Goal: Book appointment/travel/reservation

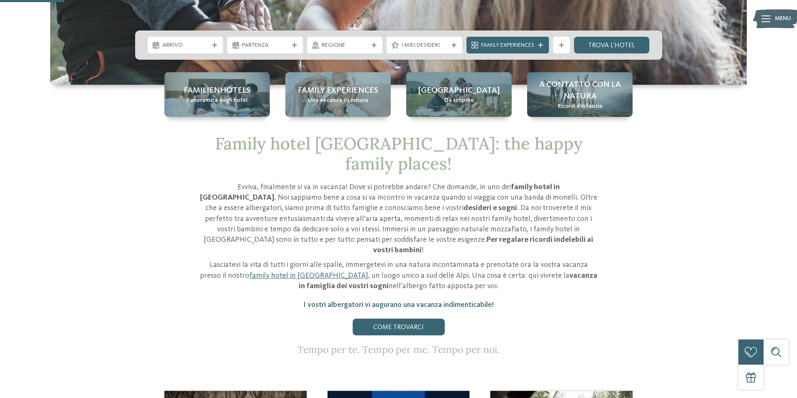
scroll to position [167, 0]
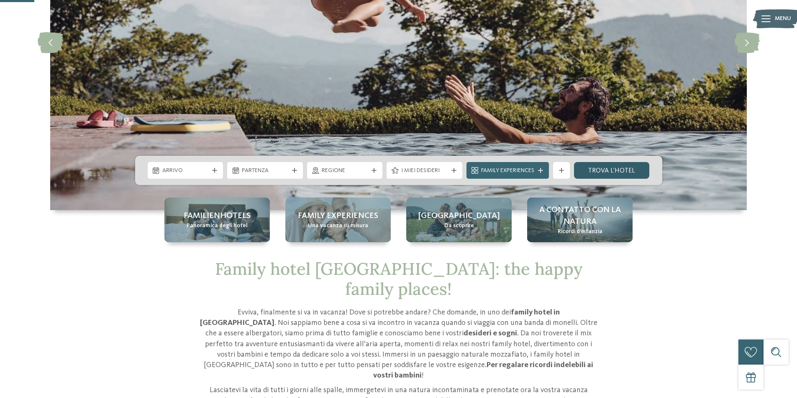
click at [609, 166] on link "trova l’hotel" at bounding box center [612, 170] width 76 height 17
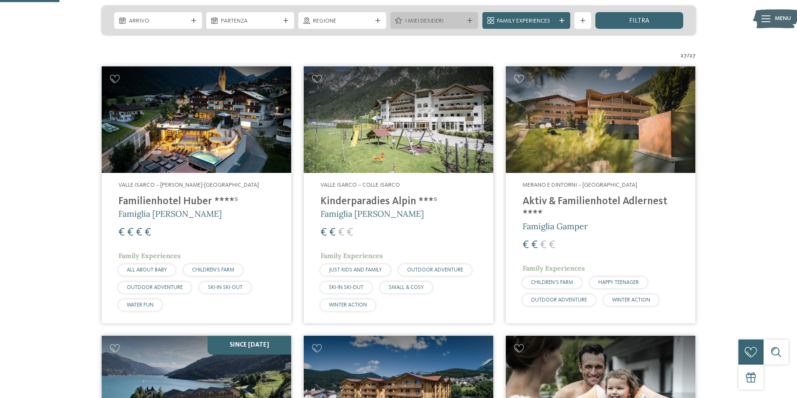
click at [471, 18] on icon at bounding box center [469, 20] width 5 height 5
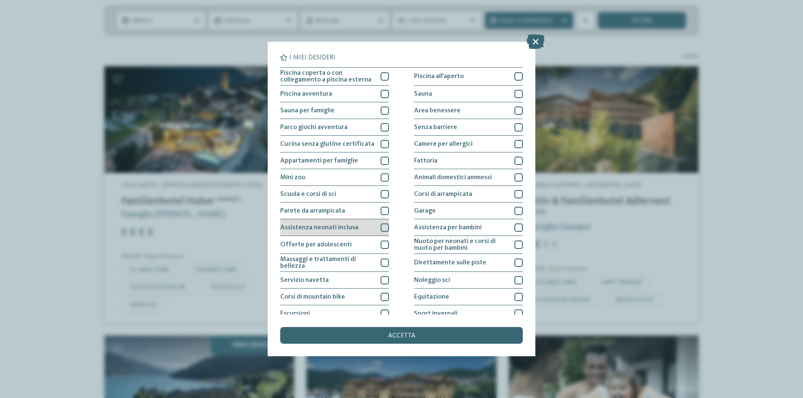
click at [386, 226] on div at bounding box center [385, 228] width 8 height 8
click at [377, 341] on div "accetta" at bounding box center [401, 335] width 243 height 17
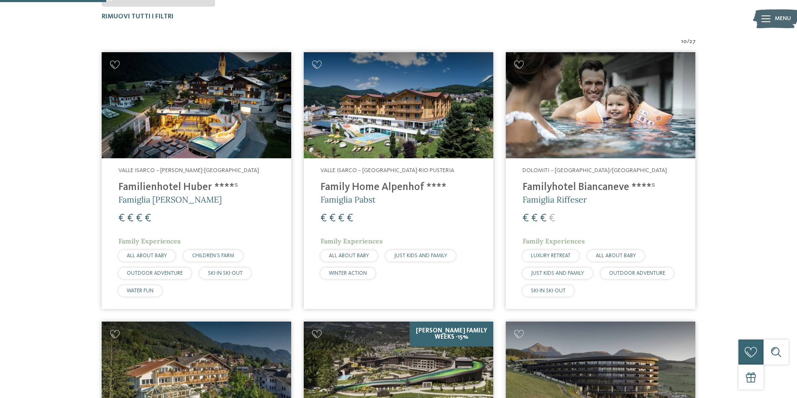
scroll to position [23, 0]
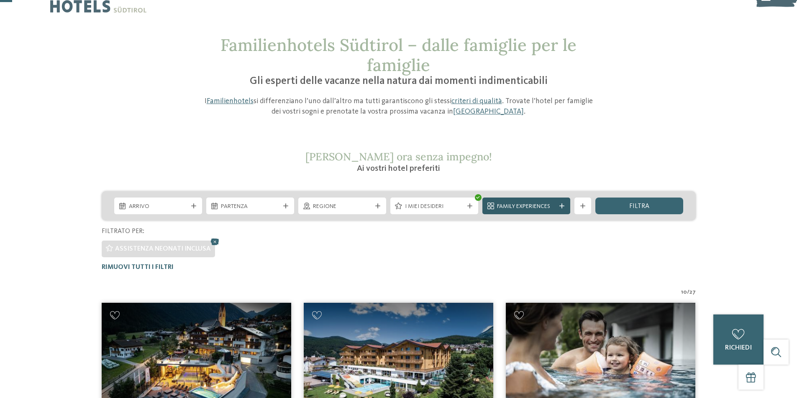
click at [544, 205] on span "Family Experiences" at bounding box center [526, 207] width 59 height 8
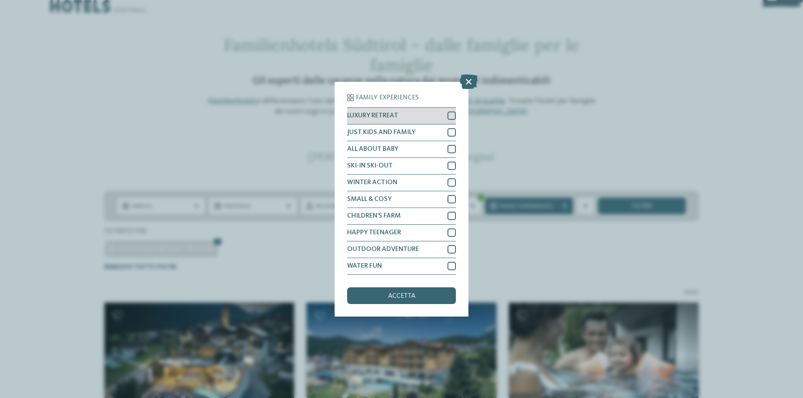
click at [455, 118] on div at bounding box center [451, 116] width 8 height 8
click at [452, 147] on div at bounding box center [451, 149] width 8 height 8
click at [376, 295] on div "accetta" at bounding box center [401, 296] width 109 height 17
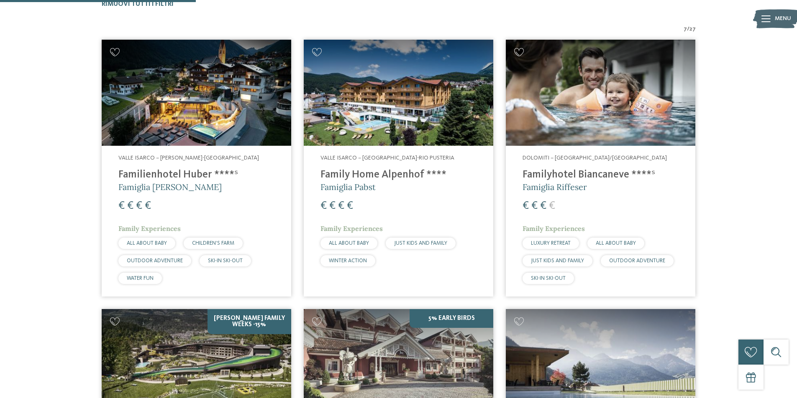
scroll to position [400, 0]
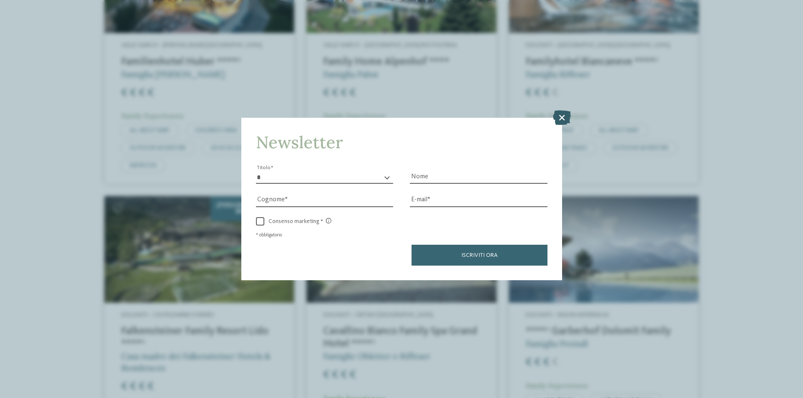
click at [561, 119] on icon at bounding box center [562, 117] width 18 height 15
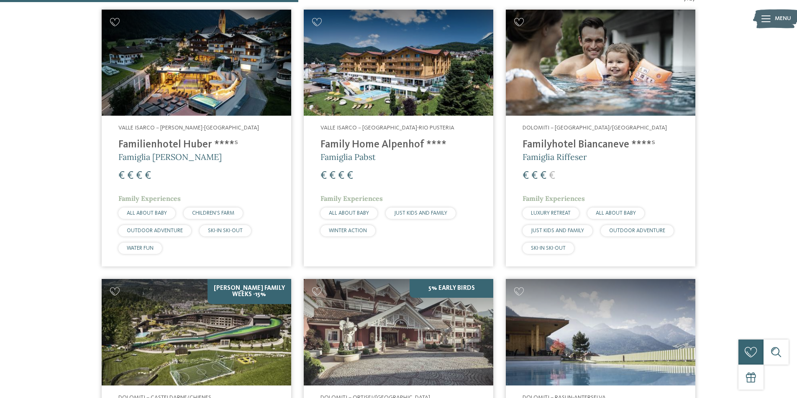
scroll to position [293, 0]
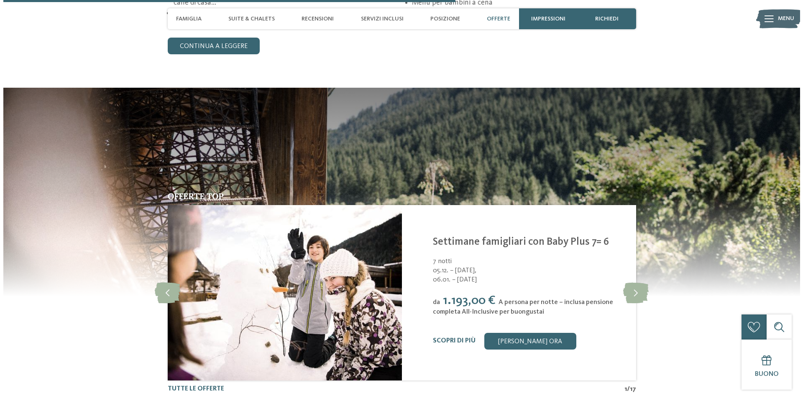
scroll to position [1589, 0]
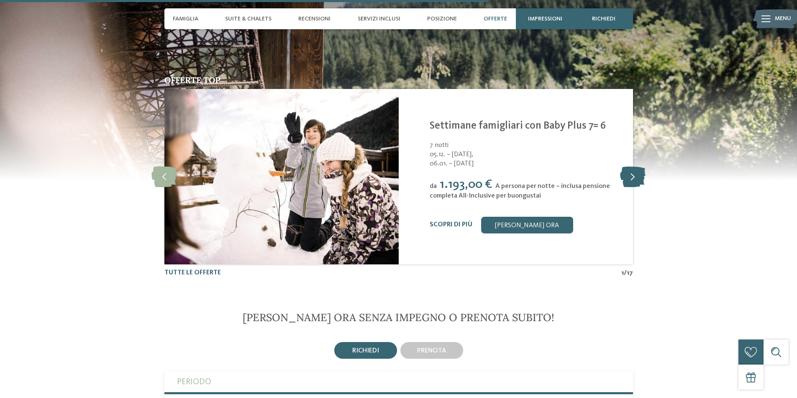
click at [628, 181] on icon at bounding box center [633, 176] width 26 height 21
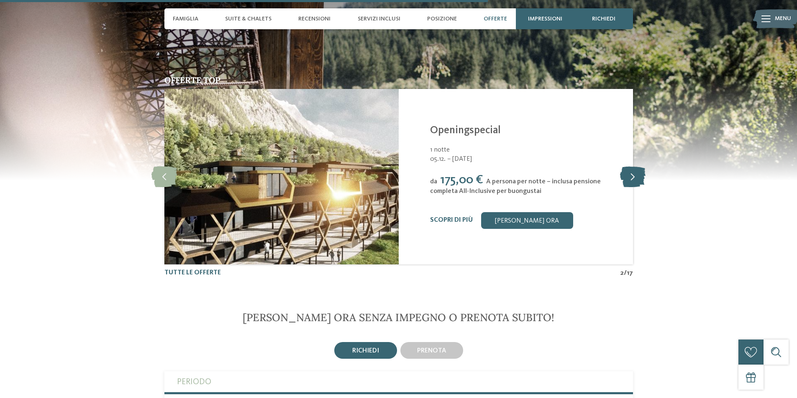
click at [628, 181] on icon at bounding box center [633, 176] width 26 height 21
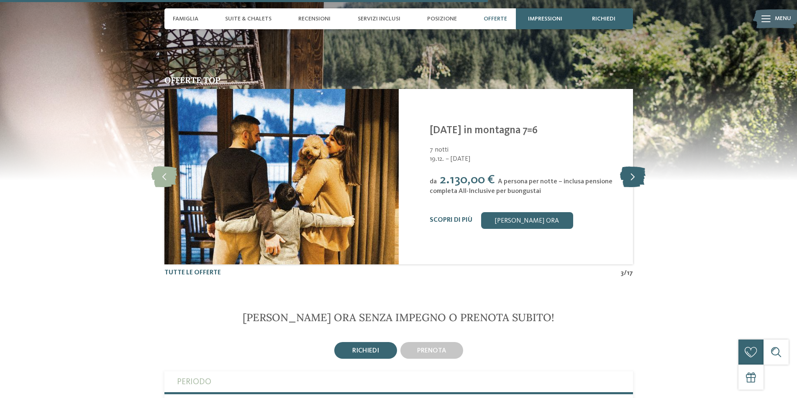
click at [628, 181] on icon at bounding box center [633, 176] width 26 height 21
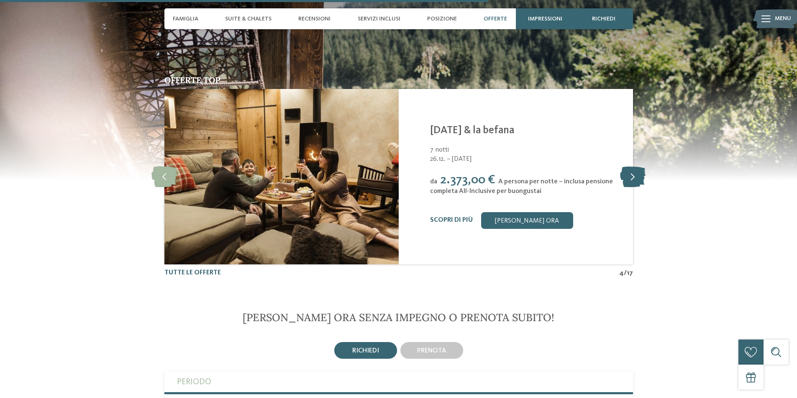
click at [628, 181] on icon at bounding box center [633, 176] width 26 height 21
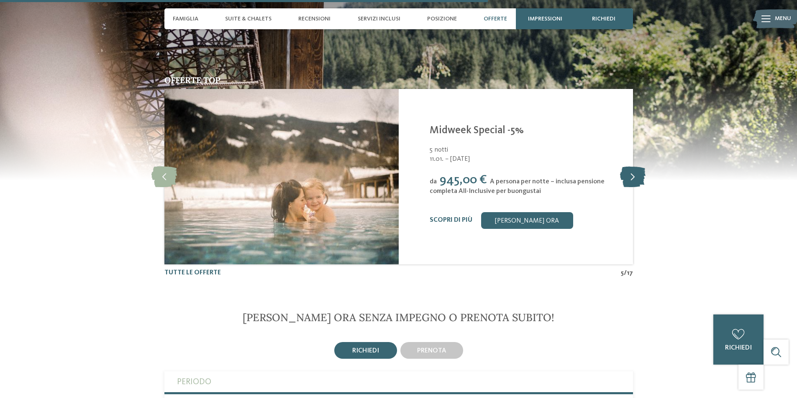
click at [628, 181] on icon at bounding box center [633, 176] width 26 height 21
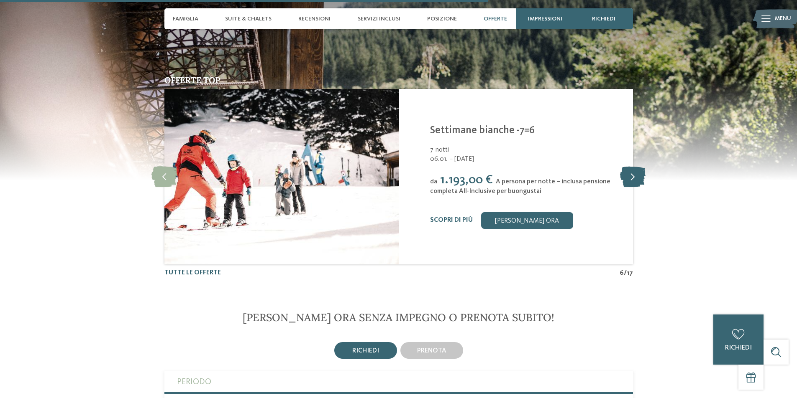
click at [628, 181] on icon at bounding box center [633, 176] width 26 height 21
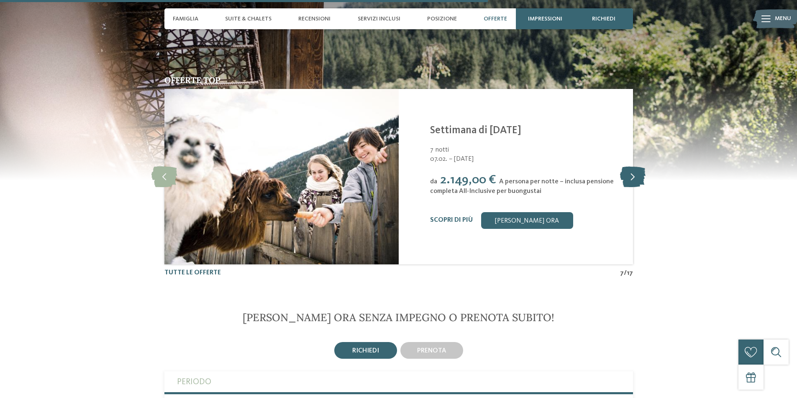
click at [628, 181] on icon at bounding box center [633, 176] width 26 height 21
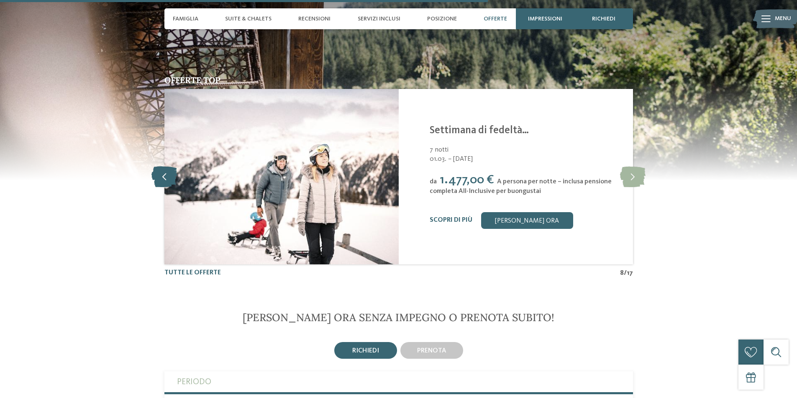
click at [168, 181] on icon at bounding box center [164, 176] width 26 height 21
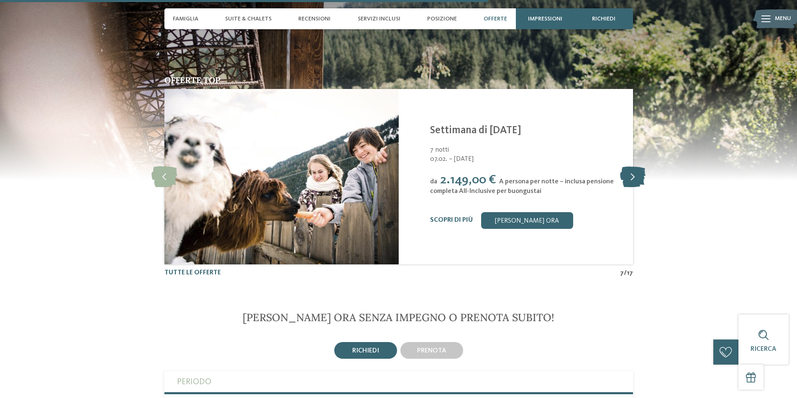
click at [628, 177] on icon at bounding box center [633, 176] width 26 height 21
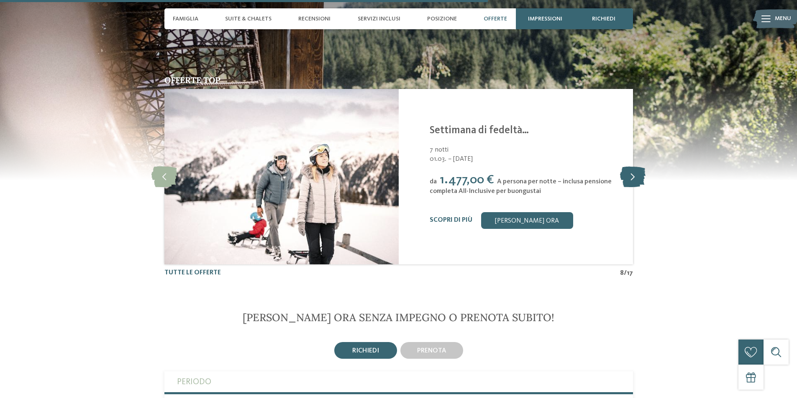
click at [628, 177] on icon at bounding box center [633, 176] width 26 height 21
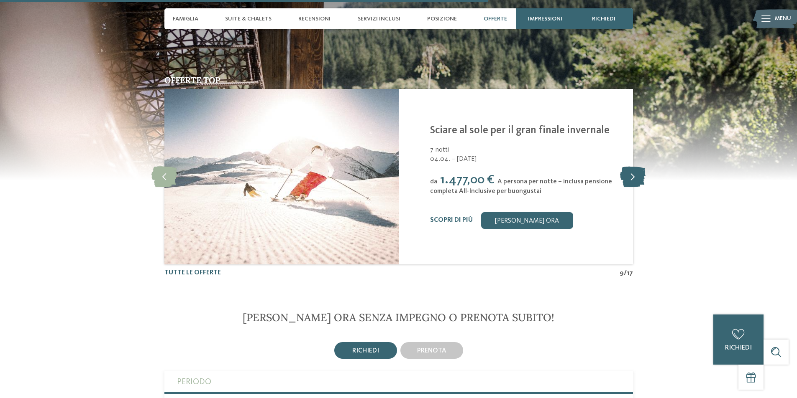
click at [628, 177] on icon at bounding box center [633, 176] width 26 height 21
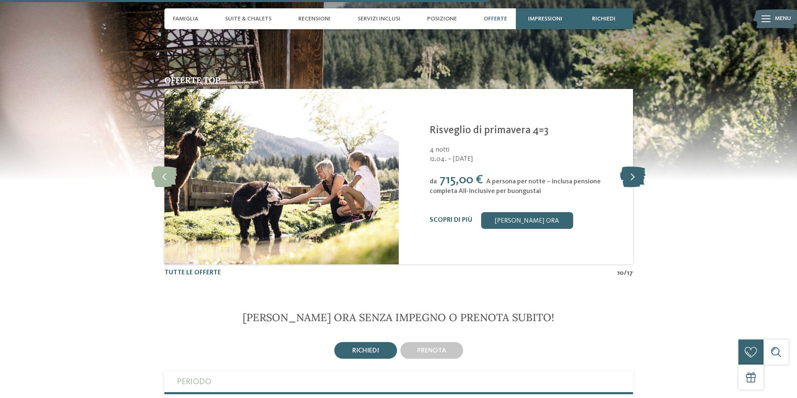
click at [628, 177] on icon at bounding box center [633, 176] width 26 height 21
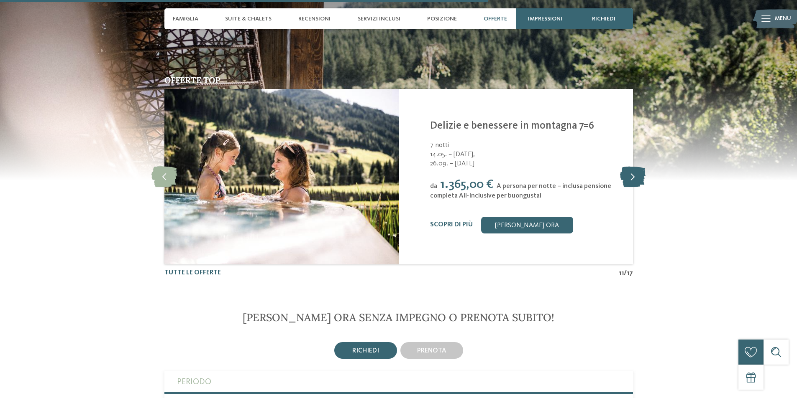
click at [628, 177] on icon at bounding box center [633, 176] width 26 height 21
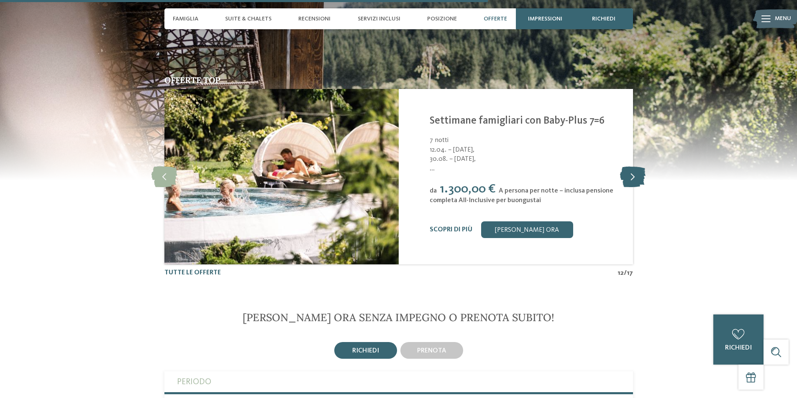
click at [628, 177] on icon at bounding box center [633, 176] width 26 height 21
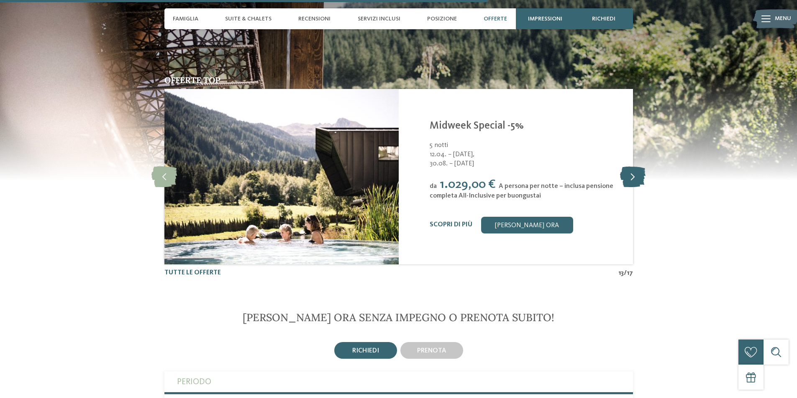
click at [628, 177] on icon at bounding box center [633, 176] width 26 height 21
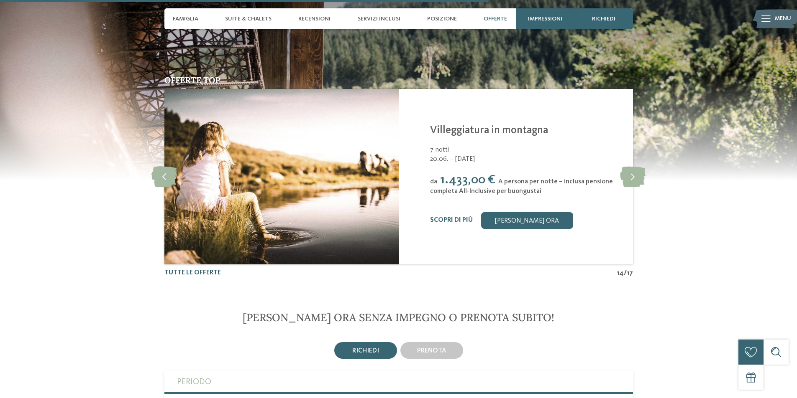
click at [442, 225] on div "Scopri di più Richiedi ora" at bounding box center [526, 220] width 192 height 17
click at [441, 217] on link "Scopri di più" at bounding box center [451, 220] width 43 height 7
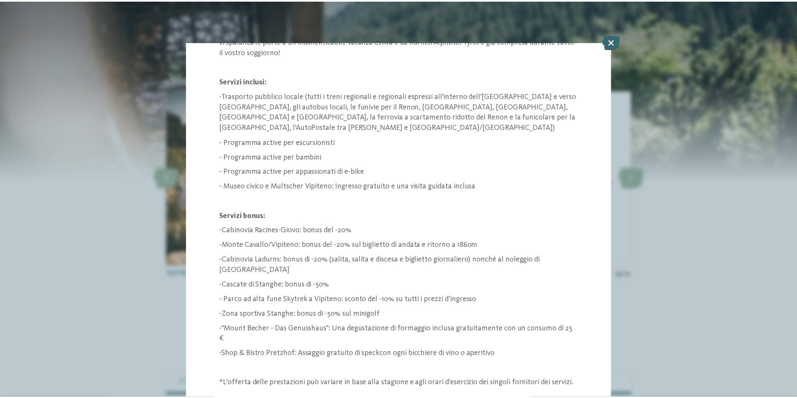
scroll to position [1032, 0]
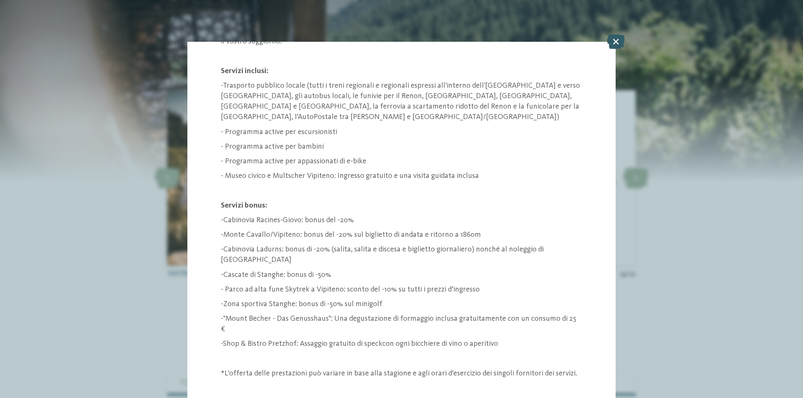
click at [611, 46] on icon at bounding box center [616, 41] width 18 height 15
